Goal: Task Accomplishment & Management: Use online tool/utility

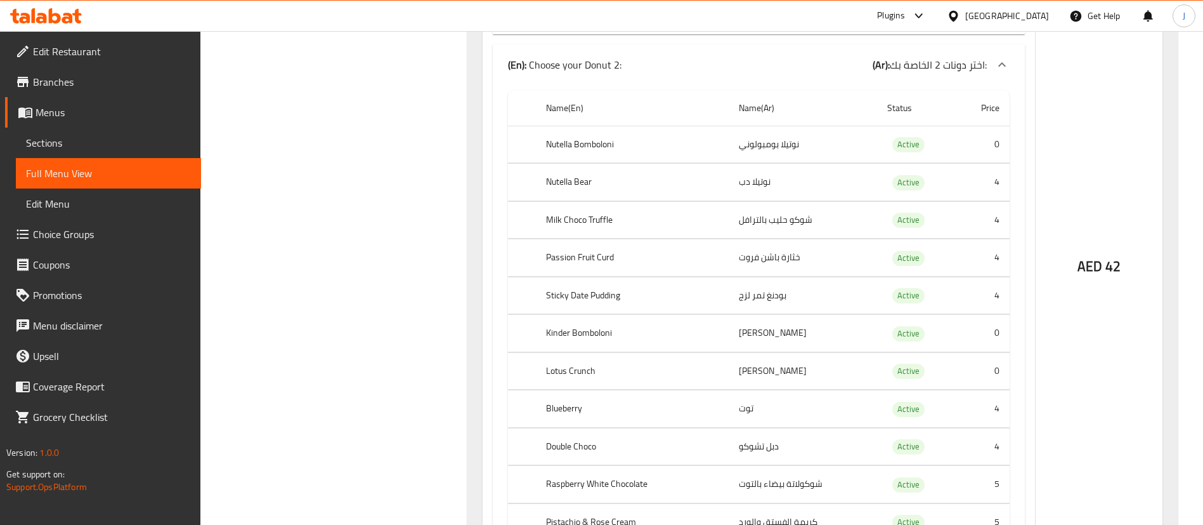
scroll to position [1066, 0]
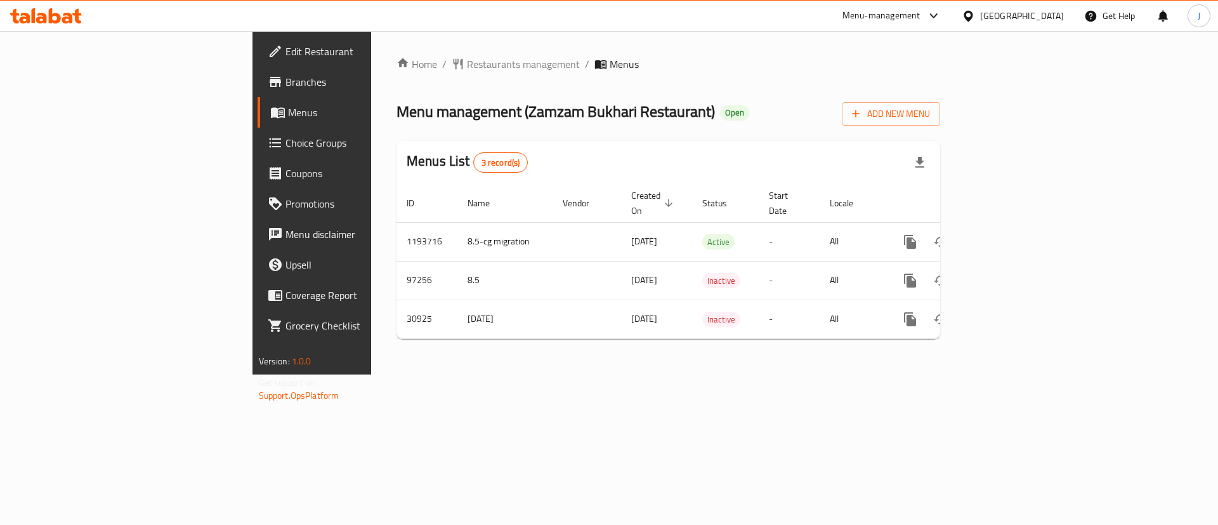
click at [1016, 24] on div "United Arab Emirates" at bounding box center [1013, 16] width 122 height 30
click at [1010, 16] on div "United Arab Emirates" at bounding box center [1022, 16] width 84 height 14
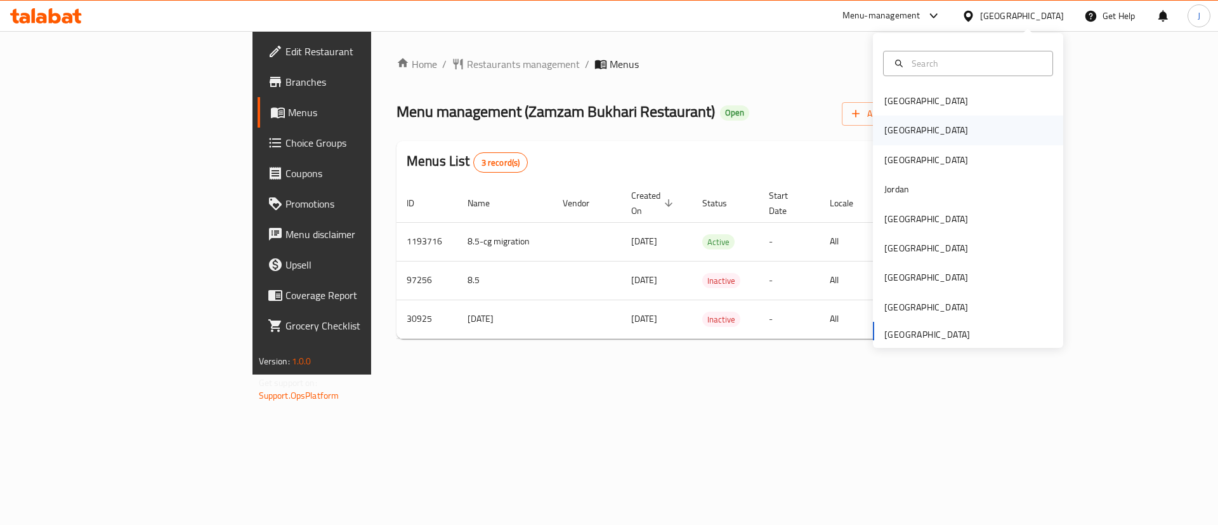
click at [884, 129] on div "[GEOGRAPHIC_DATA]" at bounding box center [926, 130] width 84 height 14
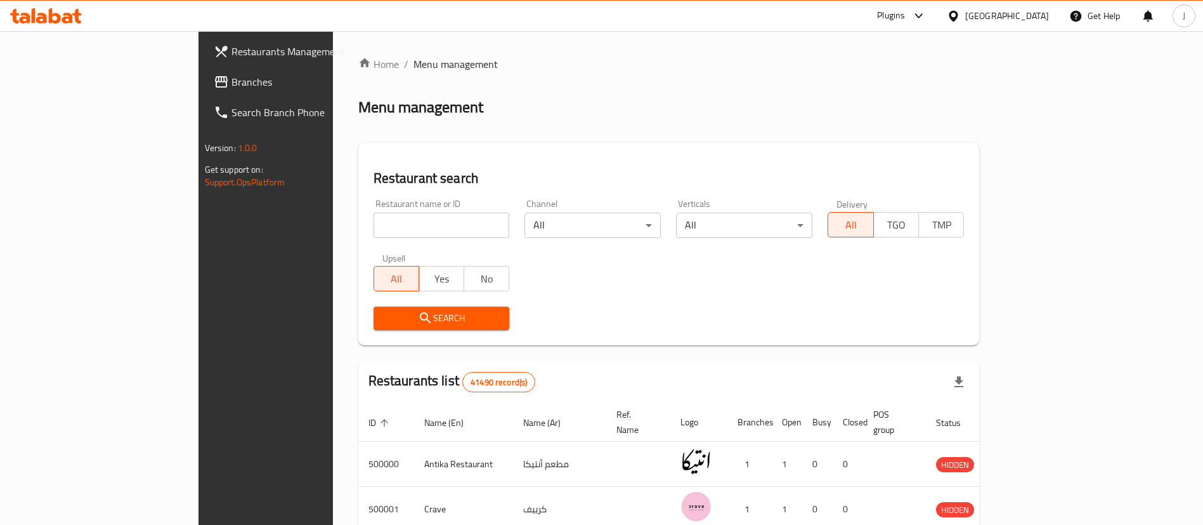
click at [374, 208] on div "Restaurant name or ID Restaurant name or ID" at bounding box center [442, 218] width 136 height 39
click at [374, 222] on input "search" at bounding box center [442, 225] width 136 height 25
paste input "501126"
type input "501126"
click button "Search" at bounding box center [442, 317] width 136 height 23
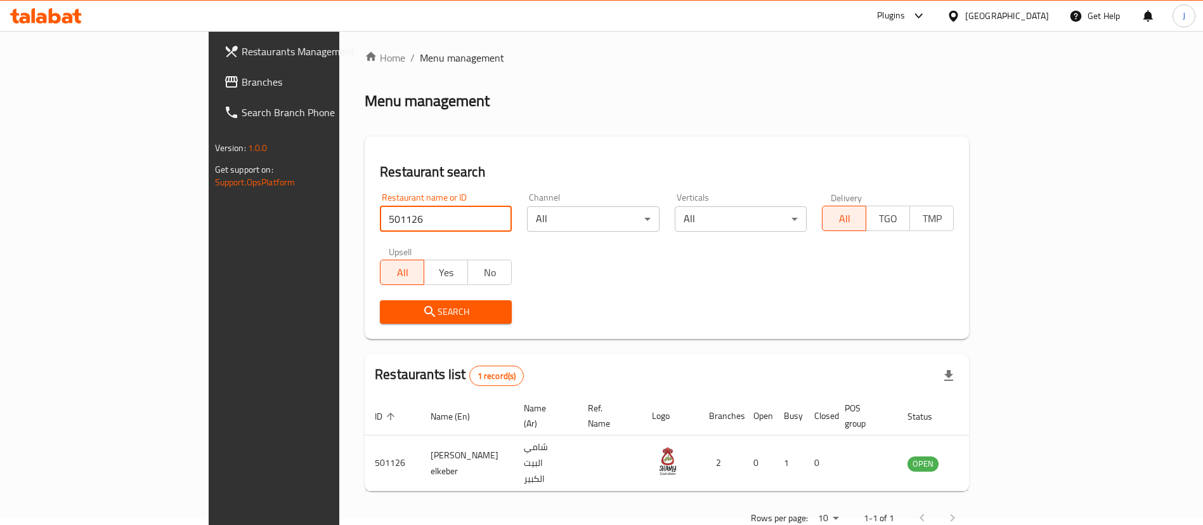
scroll to position [16, 0]
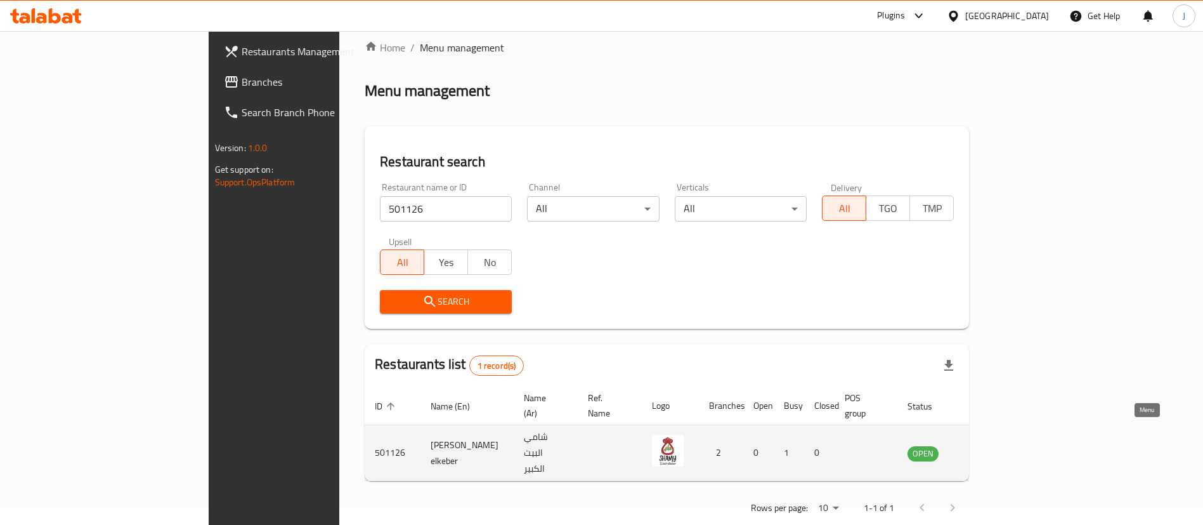
click at [989, 448] on icon "enhanced table" at bounding box center [982, 453] width 14 height 11
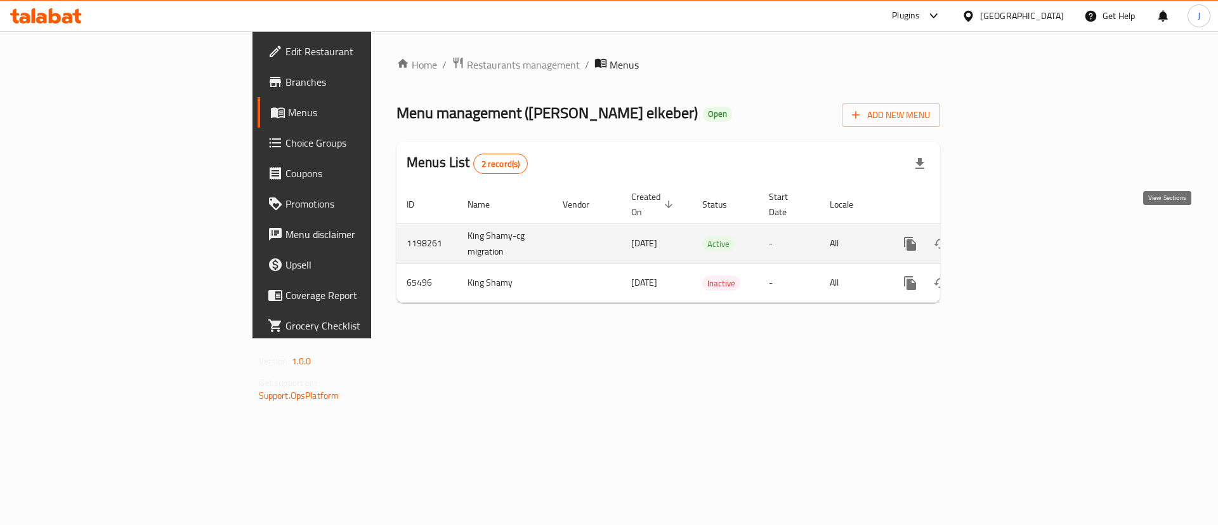
click at [1009, 236] on icon "enhanced table" at bounding box center [1001, 243] width 15 height 15
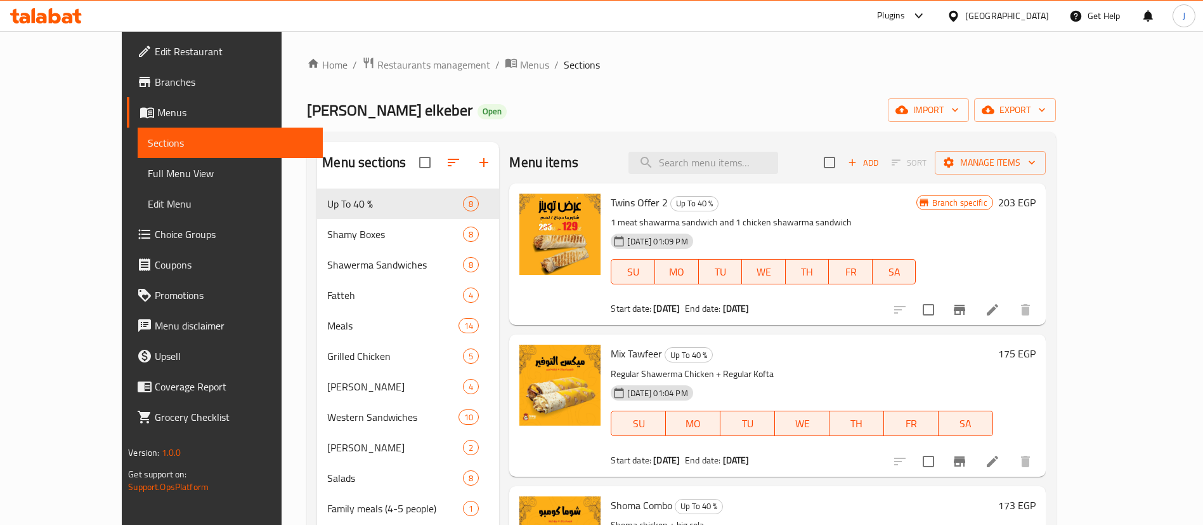
click at [611, 201] on span "Twins Offer 2" at bounding box center [639, 202] width 57 height 19
copy span "Twins"
click at [727, 166] on input "search" at bounding box center [704, 163] width 150 height 22
paste input "Twins"
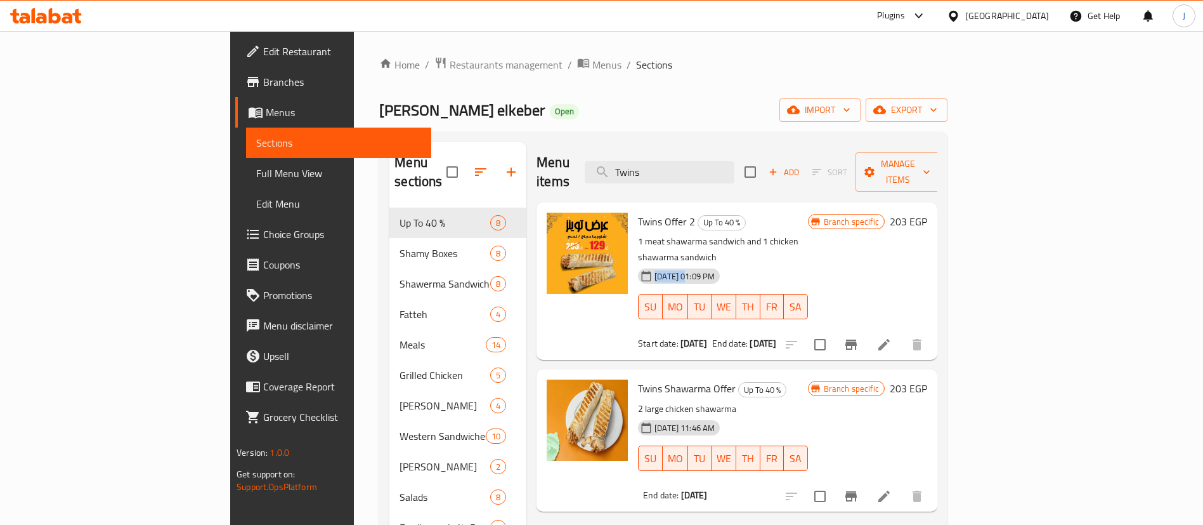
drag, startPoint x: 598, startPoint y: 241, endPoint x: 634, endPoint y: 238, distance: 35.7
click at [650, 270] on span "12-10-2025 01:09 PM" at bounding box center [685, 276] width 70 height 12
click at [577, 136] on div "Menu sections Up To 40 % 8 Shamy Boxes 8 Shawerma Sandwiches 8 Fatteh 4 Meals 1…" at bounding box center [663, 404] width 568 height 545
drag, startPoint x: 608, startPoint y: 373, endPoint x: 686, endPoint y: 372, distance: 78.7
click at [686, 401] on p "2 large chicken shawarma" at bounding box center [723, 409] width 170 height 16
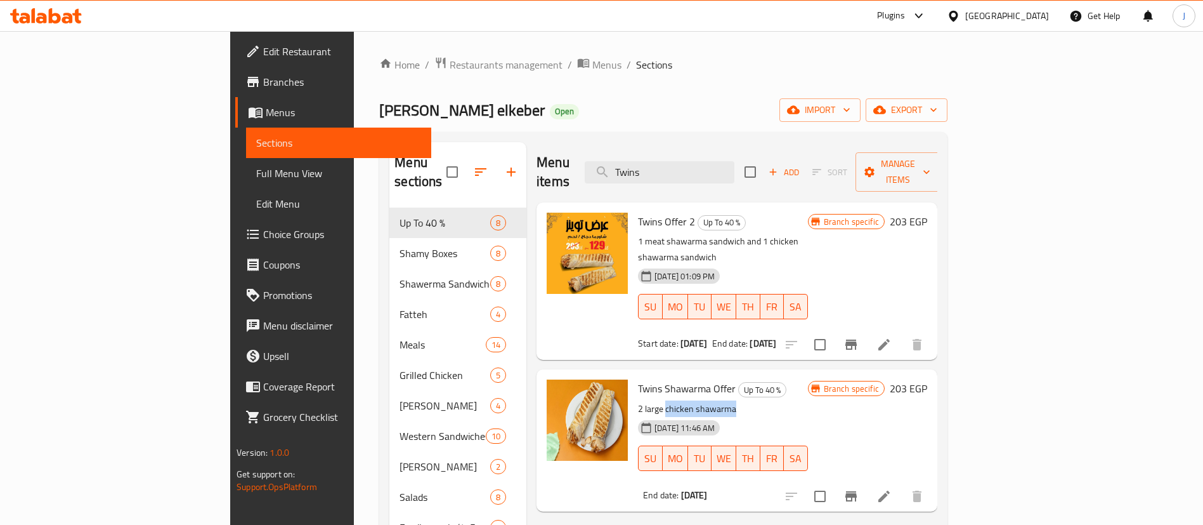
copy p "chicken shawarma"
click at [735, 172] on input "Twins" at bounding box center [660, 172] width 150 height 22
paste input "chicken shawarma"
click at [735, 172] on input "Twinschicken shawarma" at bounding box center [660, 172] width 150 height 22
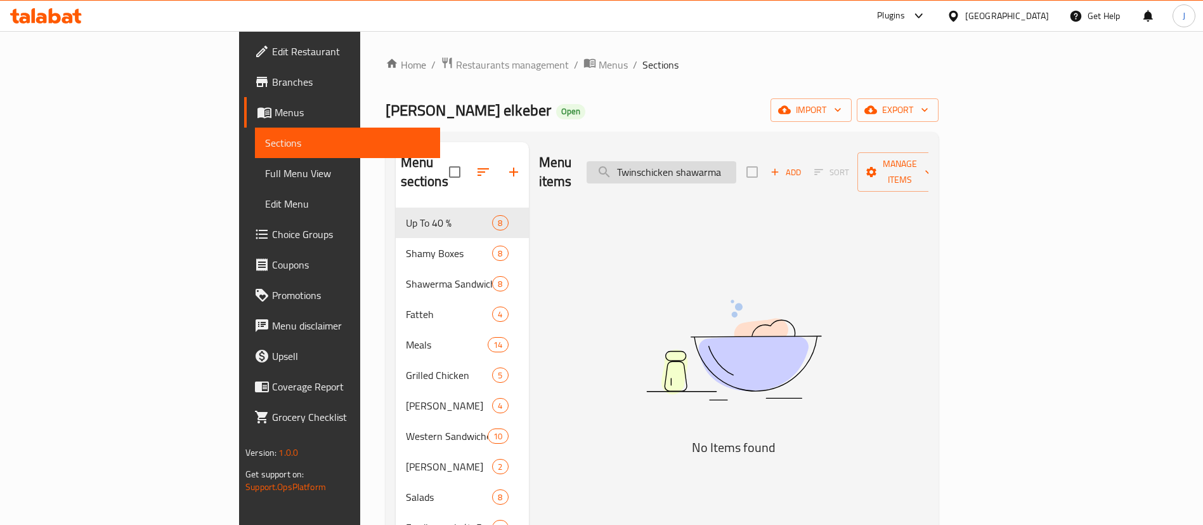
click at [737, 172] on input "Twinschicken shawarma" at bounding box center [662, 172] width 150 height 22
paste input "chicken shawarma"
click at [737, 172] on input "chicken shawarmashawarma" at bounding box center [662, 172] width 150 height 22
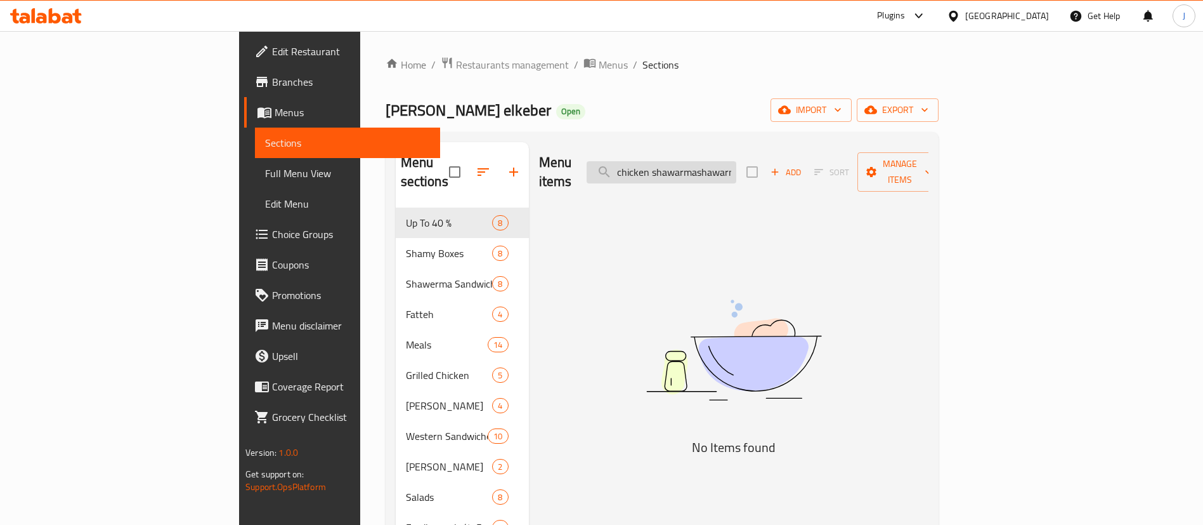
paste input "search"
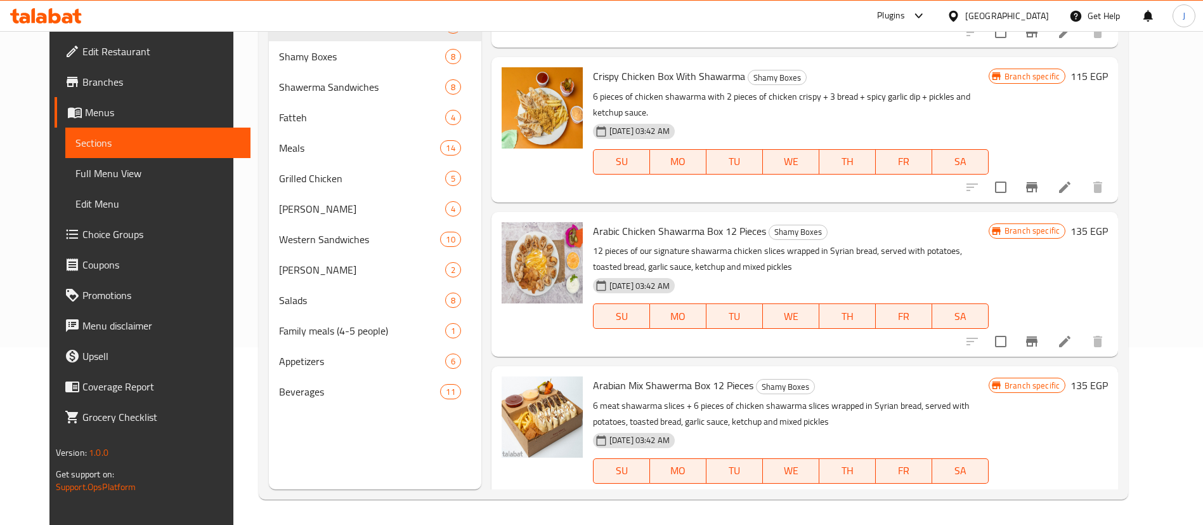
scroll to position [761, 0]
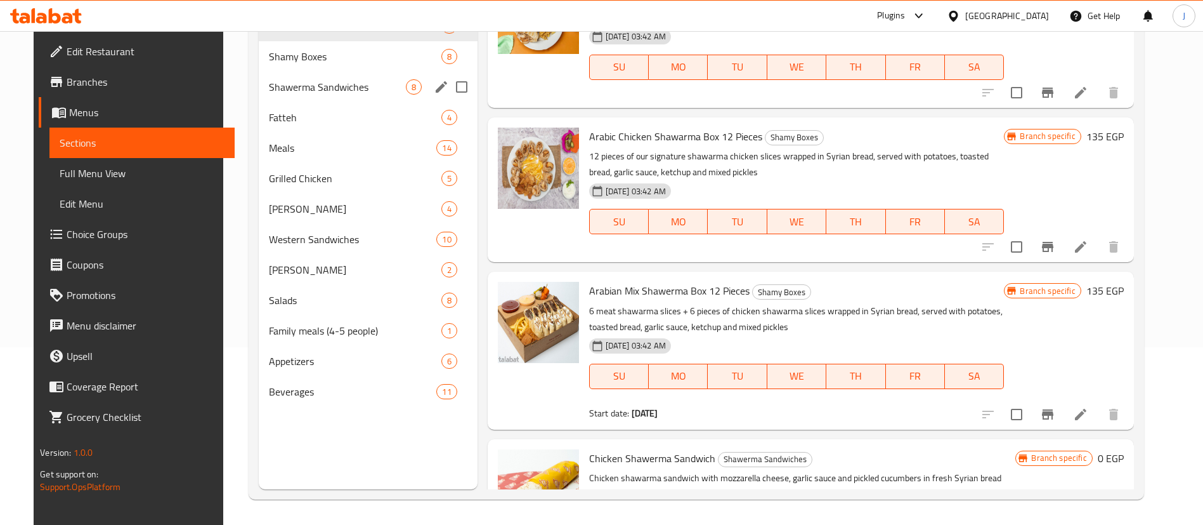
type input "chicken shawarma"
click at [268, 97] on div "Shawerma Sandwiches 8" at bounding box center [368, 87] width 219 height 30
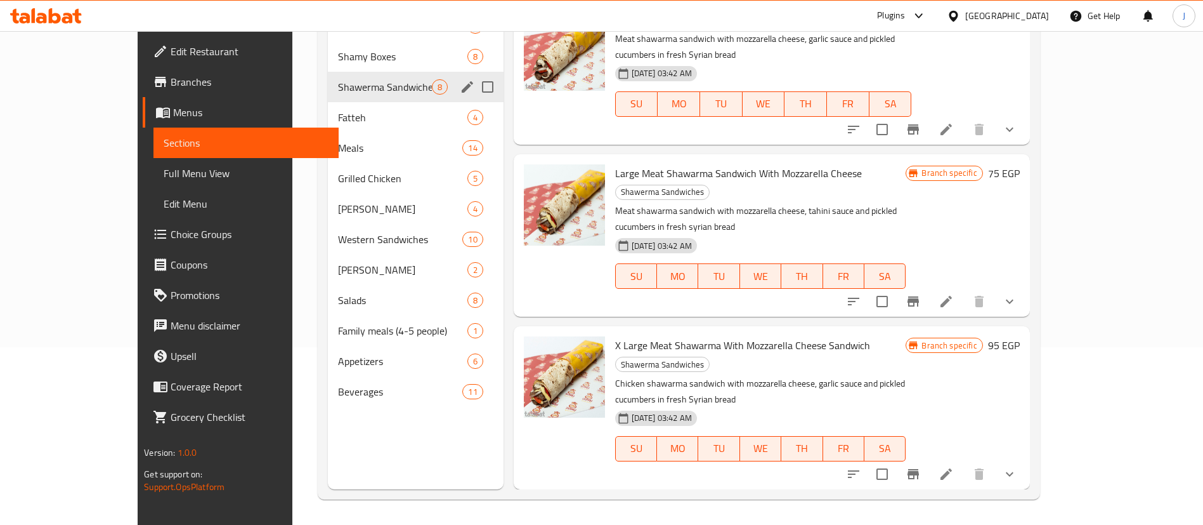
scroll to position [616, 0]
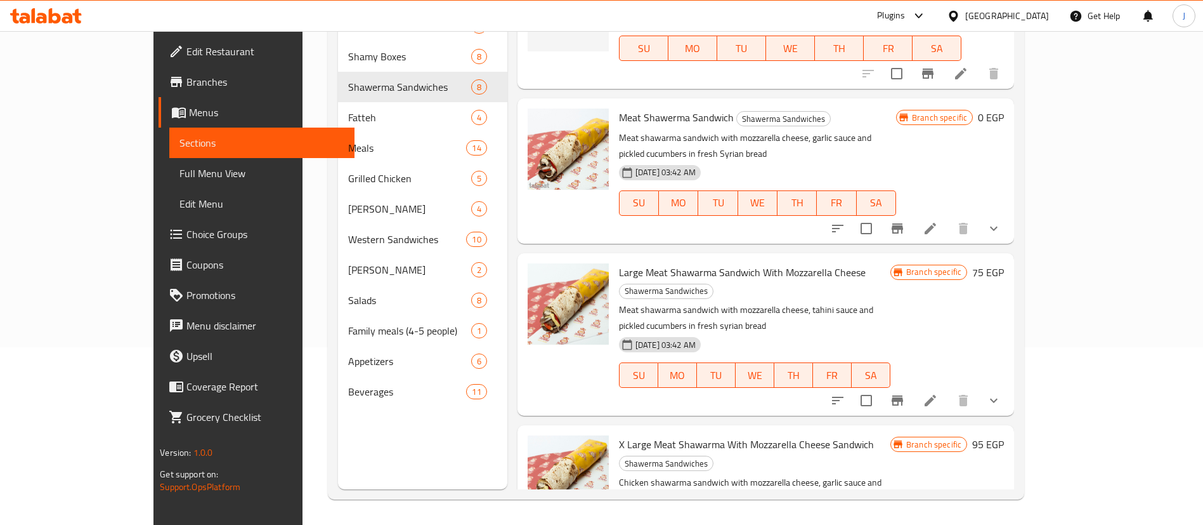
click at [714, 212] on div "Menu items chicken shawarma Add Sort Manage items Chicken Shawerma Sandwich Sha…" at bounding box center [761, 226] width 507 height 525
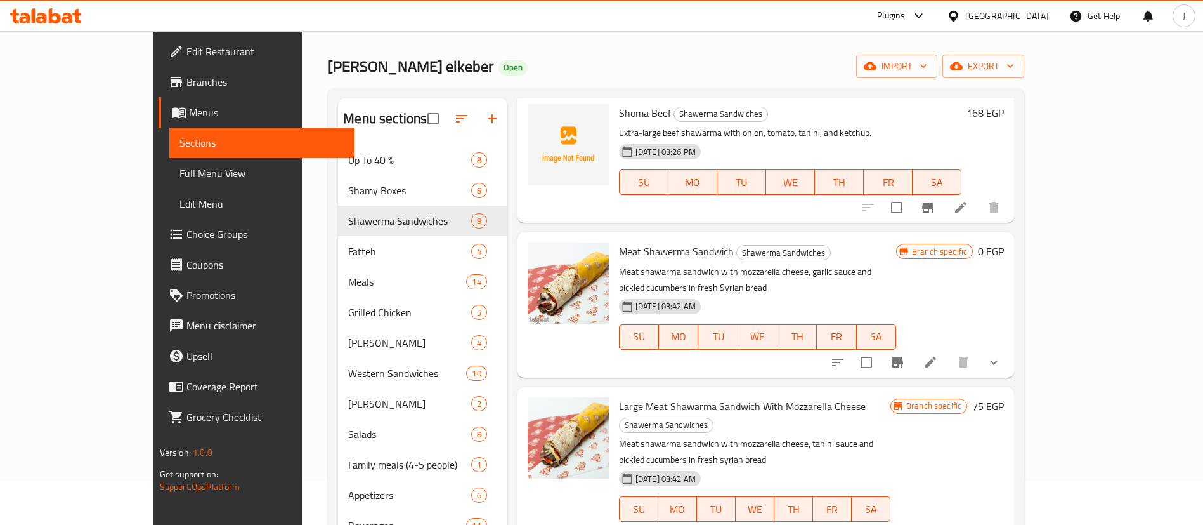
scroll to position [178, 0]
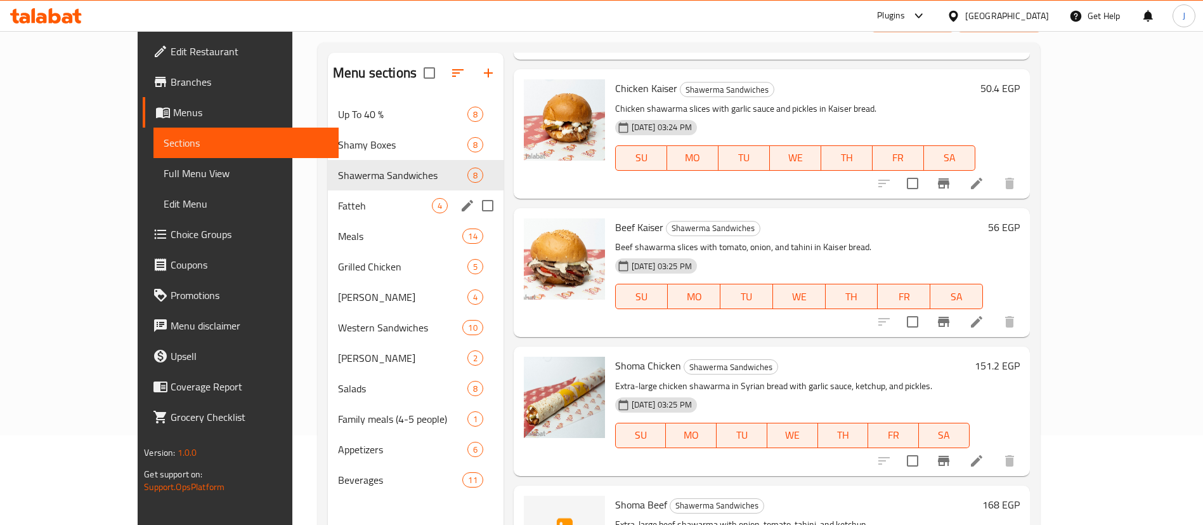
scroll to position [0, 0]
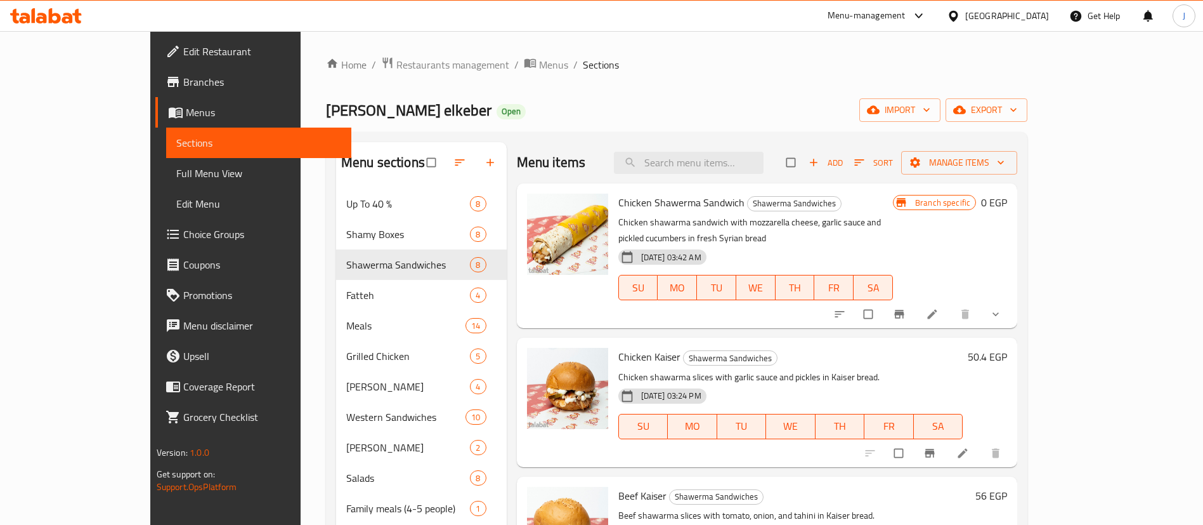
click at [176, 176] on span "Full Menu View" at bounding box center [258, 173] width 165 height 15
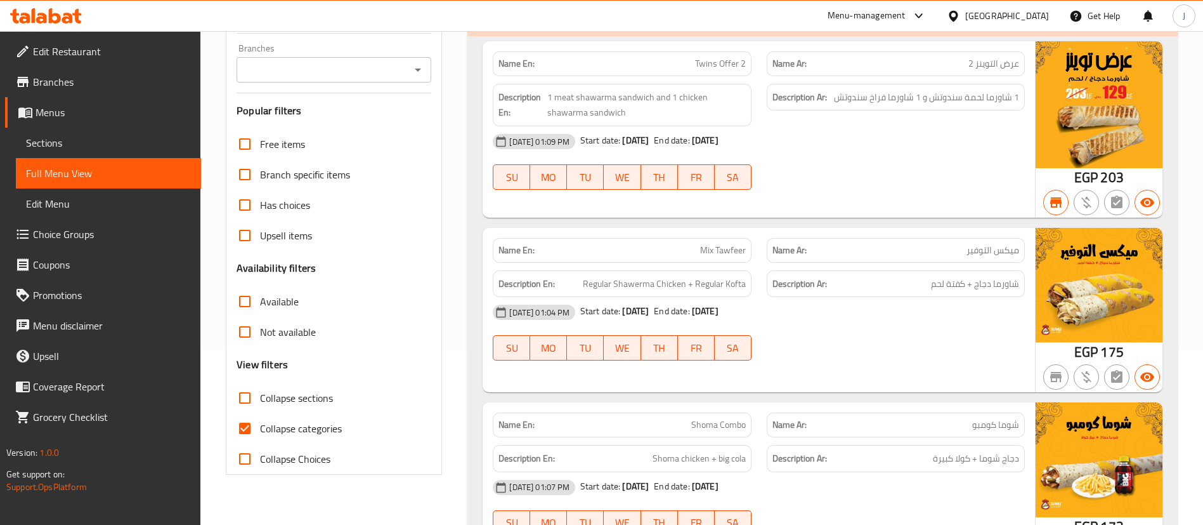
scroll to position [204, 0]
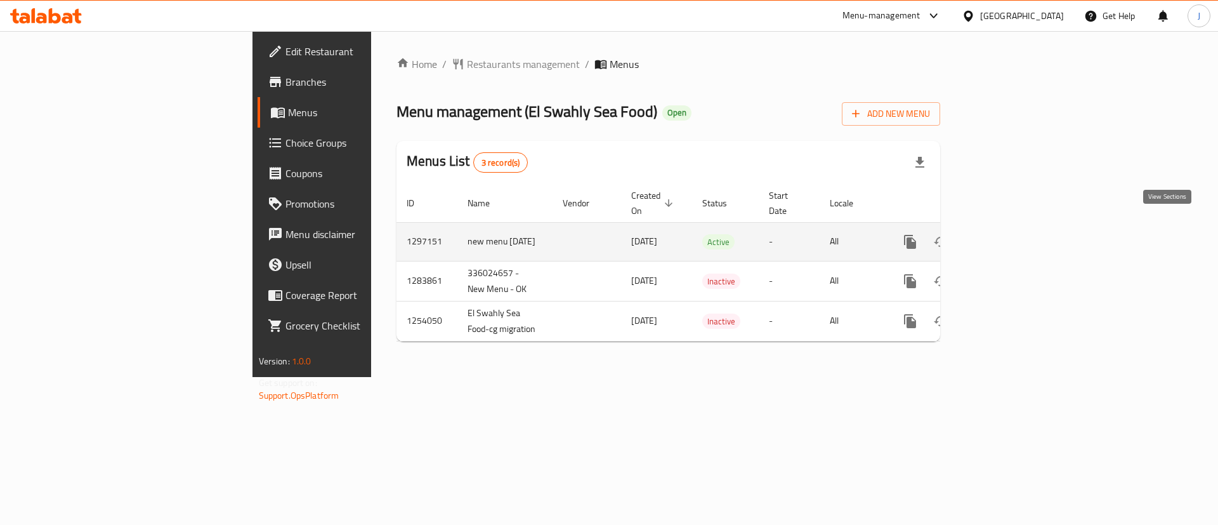
click at [1017, 228] on link "enhanced table" at bounding box center [1002, 241] width 30 height 30
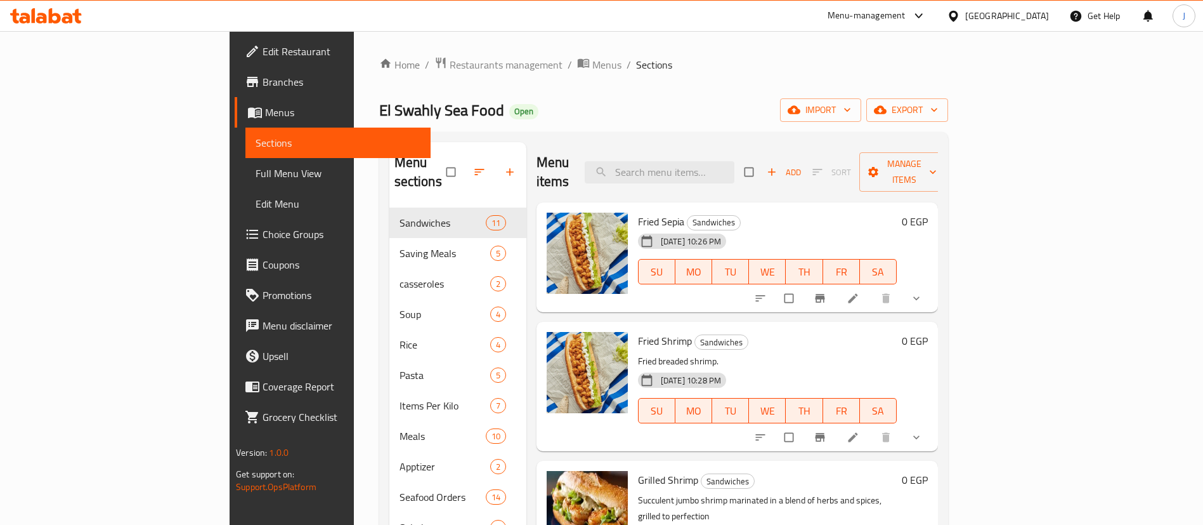
click at [256, 178] on span "Full Menu View" at bounding box center [338, 173] width 165 height 15
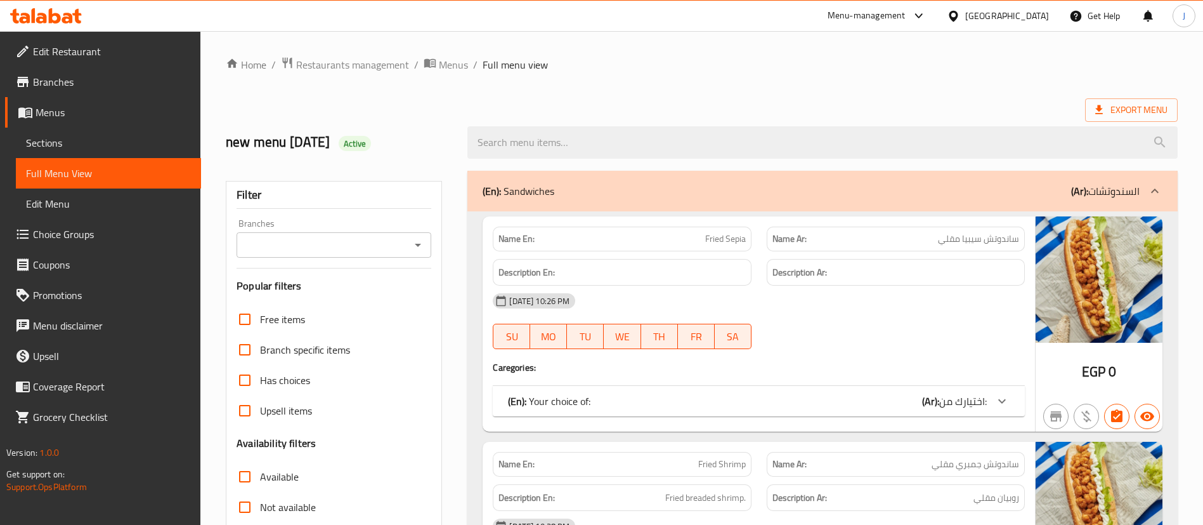
click at [414, 248] on icon "Open" at bounding box center [417, 244] width 15 height 15
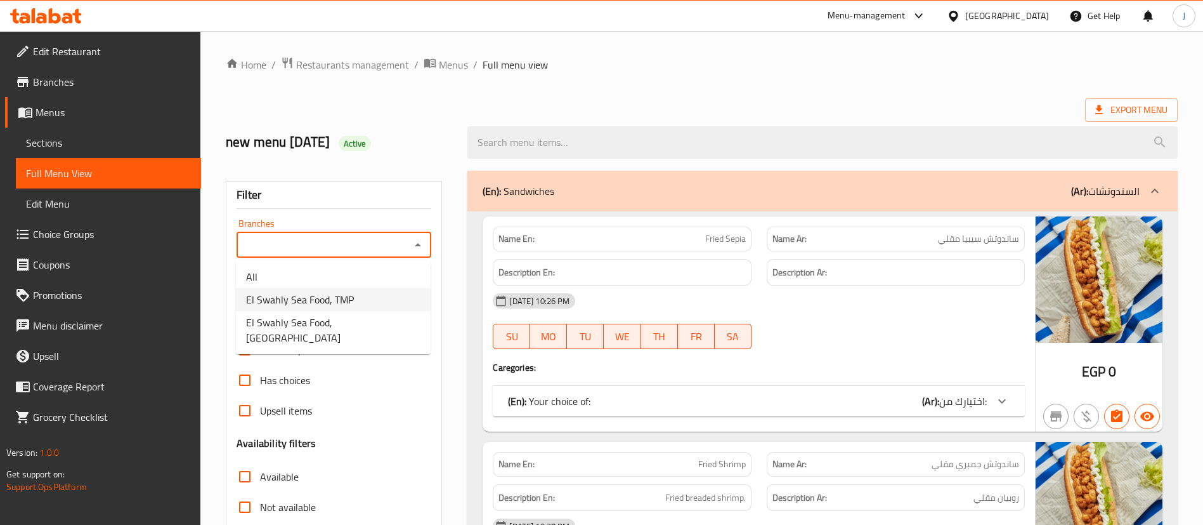
click at [310, 299] on span "El Swahly Sea Food, TMP" at bounding box center [300, 299] width 108 height 15
type input "El Swahly Sea Food, TMP"
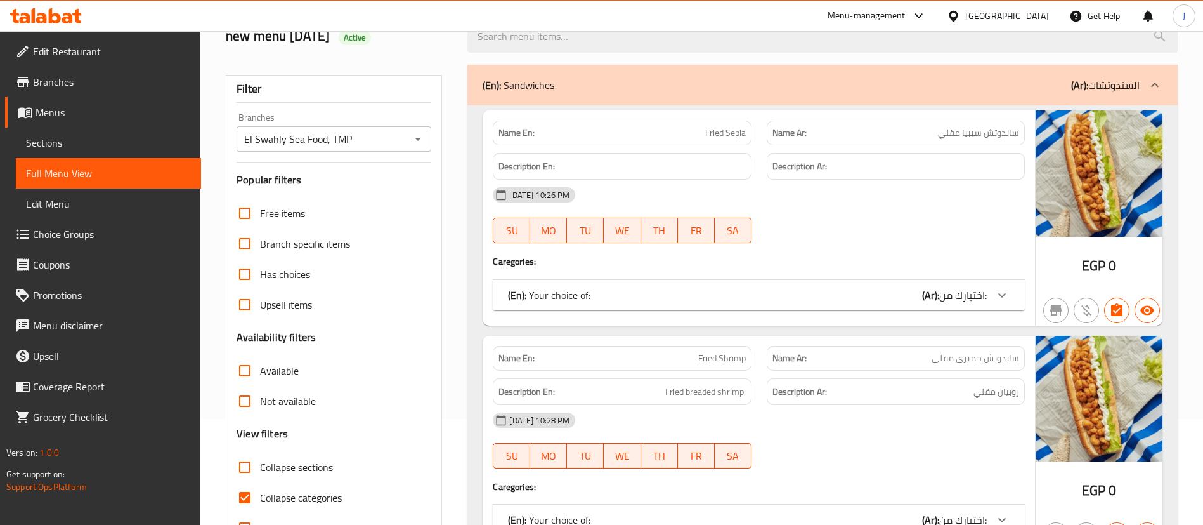
scroll to position [190, 0]
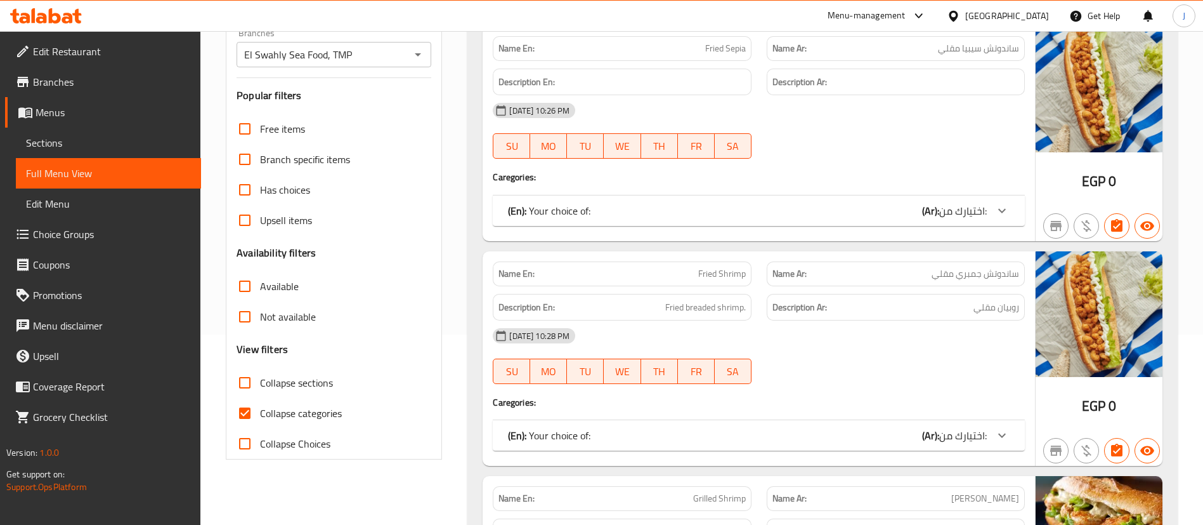
click at [246, 383] on input "Collapse sections" at bounding box center [245, 382] width 30 height 30
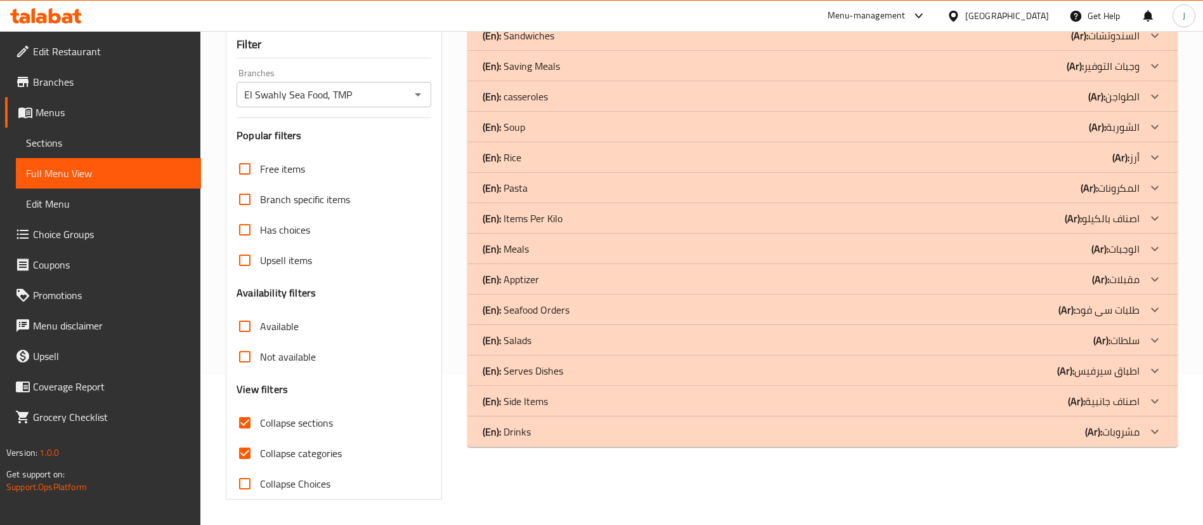
scroll to position [150, 0]
drag, startPoint x: 249, startPoint y: 424, endPoint x: 249, endPoint y: 440, distance: 15.9
click at [247, 424] on input "Collapse sections" at bounding box center [245, 422] width 30 height 30
checkbox input "false"
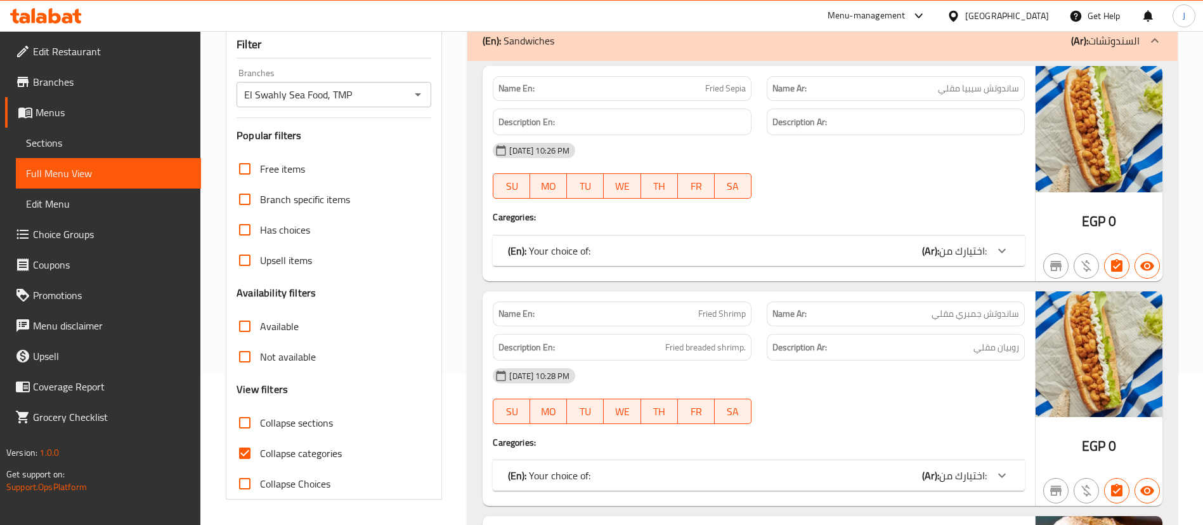
scroll to position [190, 0]
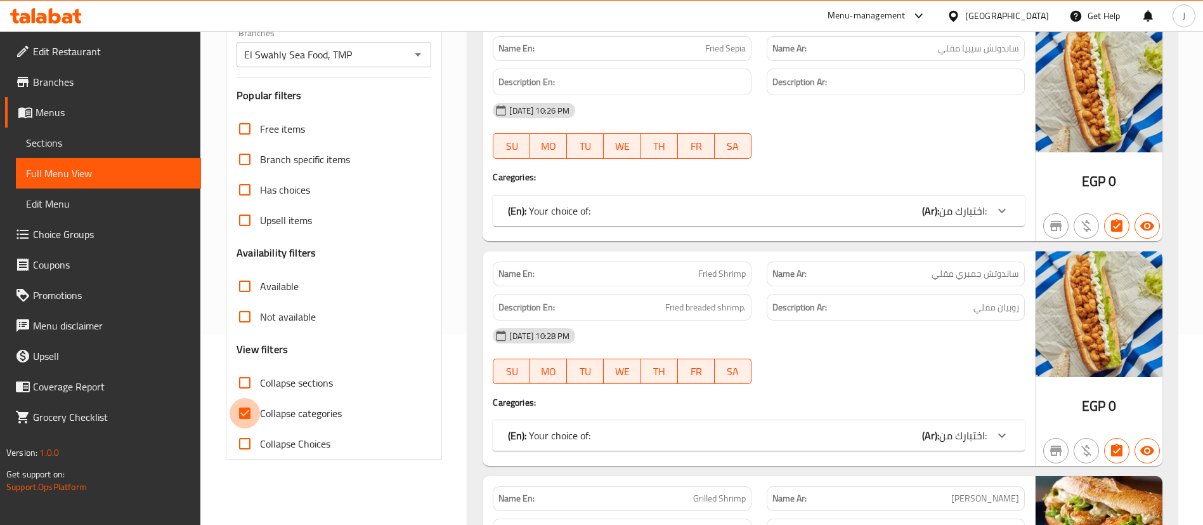
click at [244, 409] on input "Collapse categories" at bounding box center [245, 413] width 30 height 30
checkbox input "false"
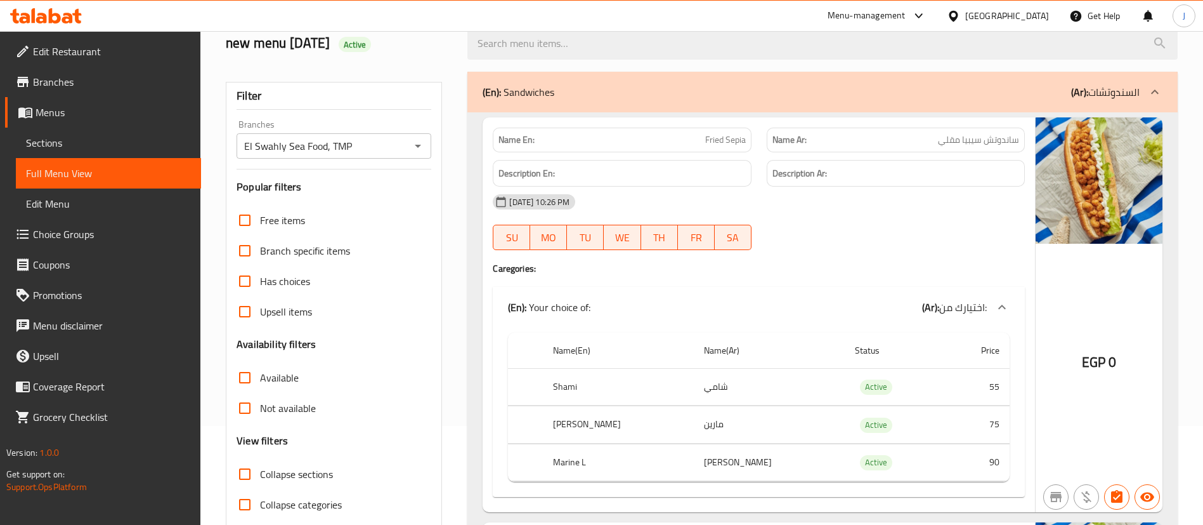
scroll to position [0, 0]
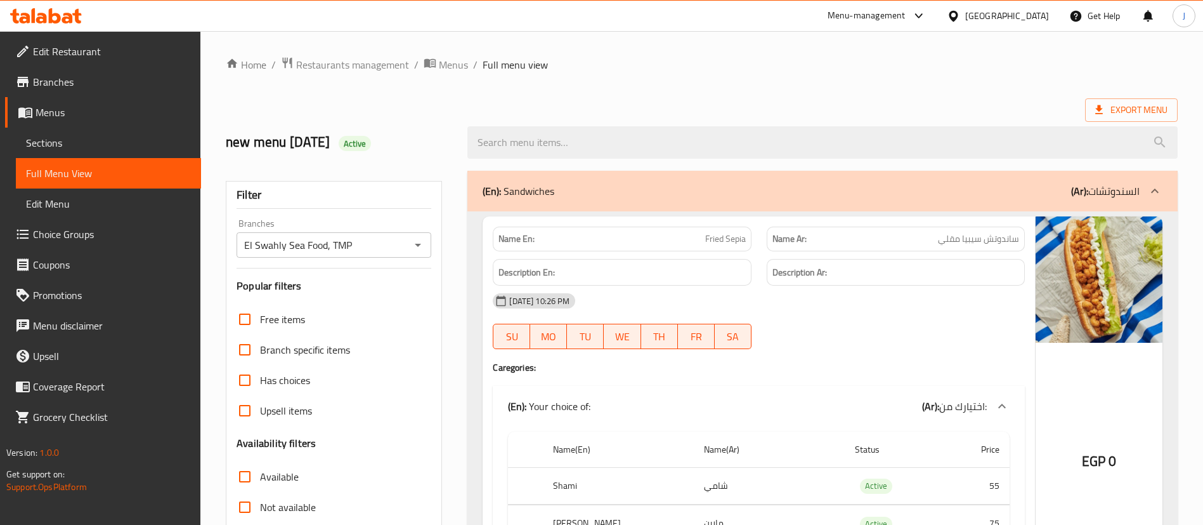
click at [973, 277] on h6 "Description Ar:" at bounding box center [896, 273] width 247 height 16
click at [759, 261] on div "Description Ar:" at bounding box center [895, 272] width 273 height 43
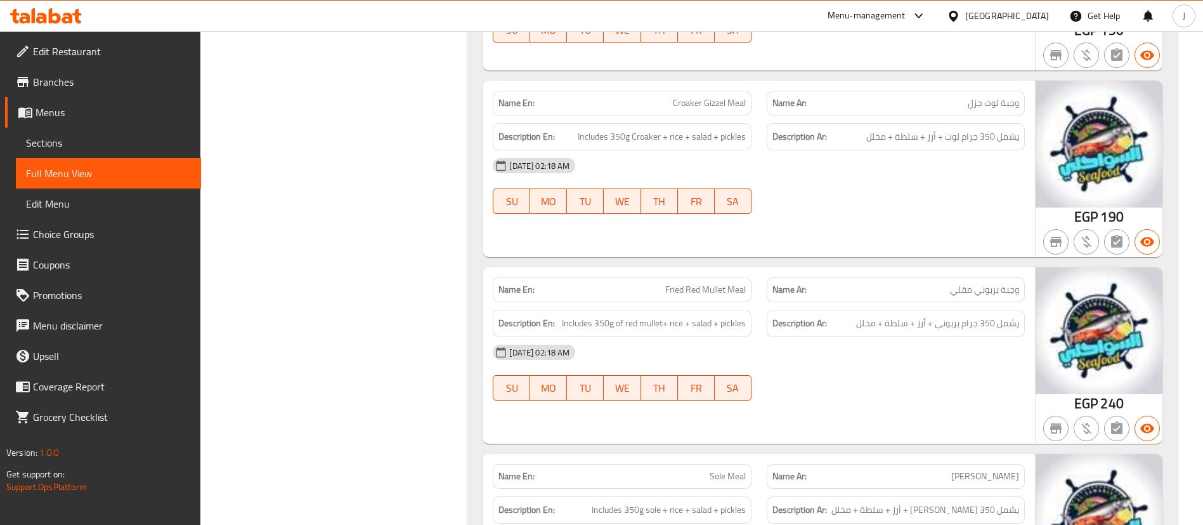
scroll to position [12775, 0]
